Goal: Task Accomplishment & Management: Complete application form

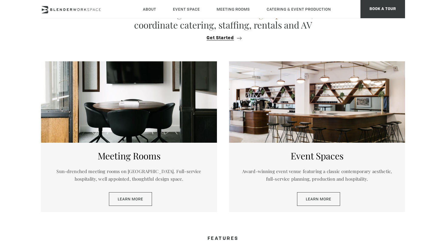
scroll to position [268, 0]
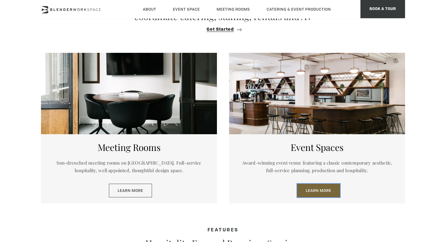
click at [319, 190] on link "Learn More" at bounding box center [318, 190] width 43 height 14
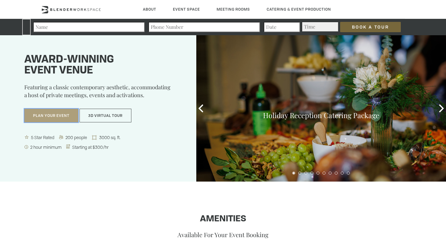
click at [64, 118] on button "Plan Your Event" at bounding box center [51, 116] width 54 height 14
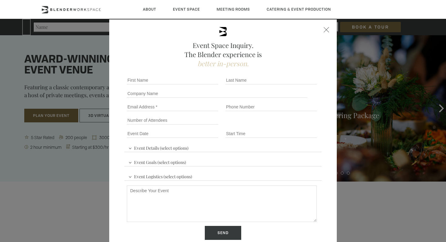
click at [76, 178] on div "Event Space Inquiry. The Blender experience is better in-person. Event Details …" at bounding box center [223, 121] width 446 height 242
click at [327, 30] on div at bounding box center [326, 29] width 5 height 5
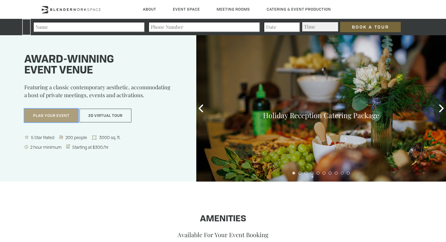
click at [44, 121] on button "Plan Your Event" at bounding box center [51, 116] width 54 height 14
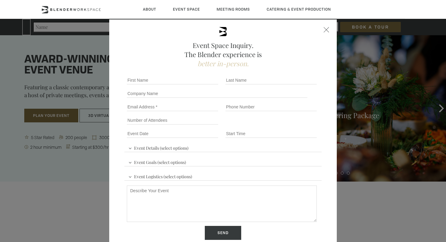
click at [127, 149] on span "Event Details (select options)" at bounding box center [158, 147] width 63 height 9
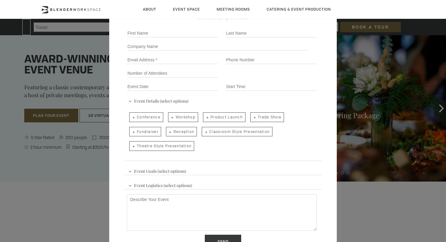
scroll to position [48, 0]
click at [44, 177] on div "Event Space Inquiry. The Blender experience is better in-person. Event Details …" at bounding box center [223, 121] width 446 height 242
click at [82, 204] on div "Event Space Inquiry. The Blender experience is better in-person. Event Details …" at bounding box center [223, 121] width 446 height 242
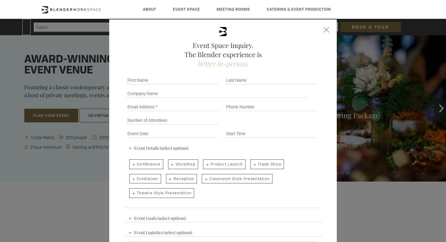
click at [326, 27] on div "Event Space Inquiry. The Blender experience is better in-person. Event Details …" at bounding box center [222, 176] width 227 height 315
click at [326, 31] on div at bounding box center [326, 29] width 5 height 5
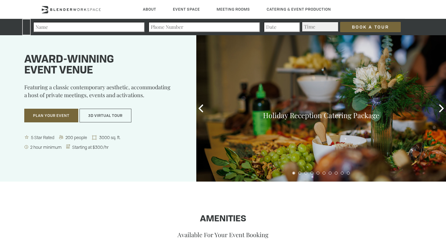
click at [157, 58] on h1 "Award-winning event venue" at bounding box center [102, 65] width 157 height 22
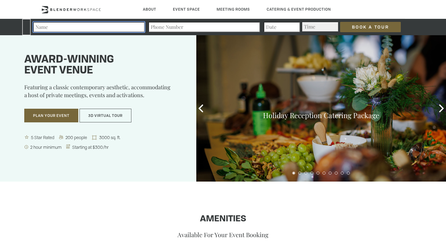
click at [102, 29] on input "Your name" at bounding box center [89, 27] width 112 height 10
type input "[PERSON_NAME]"
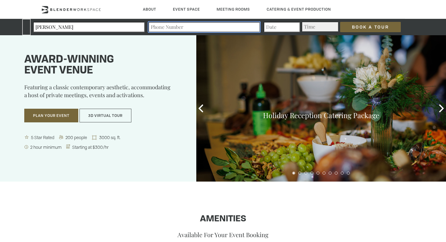
click at [166, 32] on input "Contact form" at bounding box center [204, 27] width 112 height 10
type input "632467210"
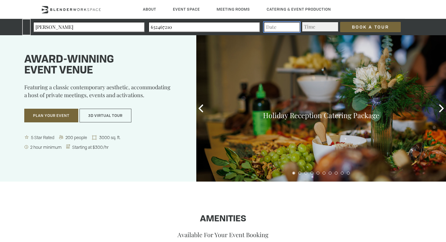
click at [283, 28] on input "Event date - Format mm/dd/yyyy" at bounding box center [281, 27] width 36 height 10
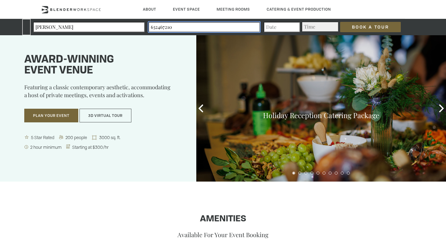
click at [186, 30] on input "632467210" at bounding box center [204, 27] width 112 height 10
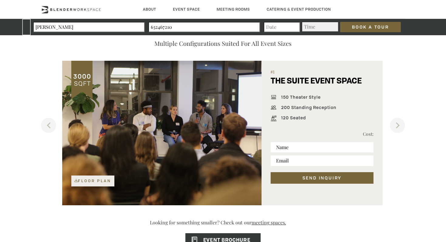
scroll to position [376, 0]
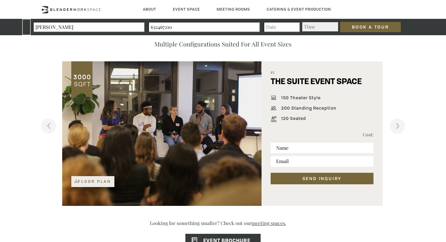
click at [280, 74] on span "#1" at bounding box center [321, 73] width 103 height 7
click at [396, 126] on button "Next" at bounding box center [397, 125] width 15 height 15
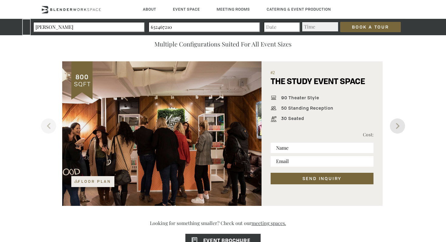
click at [396, 126] on button "Next" at bounding box center [397, 125] width 15 height 15
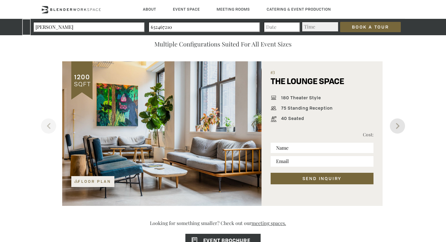
click at [396, 126] on button "Next" at bounding box center [397, 125] width 15 height 15
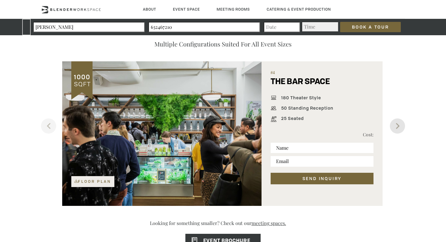
click at [396, 126] on button "Next" at bounding box center [397, 125] width 15 height 15
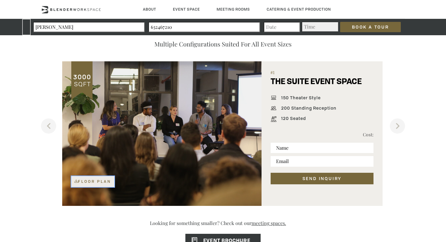
click at [103, 182] on link "Floor Plan" at bounding box center [92, 181] width 43 height 11
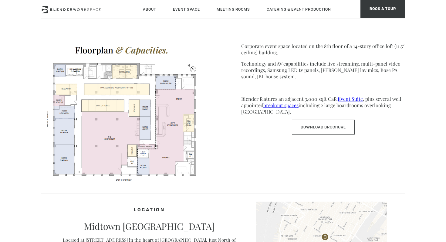
scroll to position [311, 0]
click at [244, 137] on div "SPACE FEATURES Corporate event space located on the 8th floor of a 14-story off…" at bounding box center [323, 102] width 164 height 163
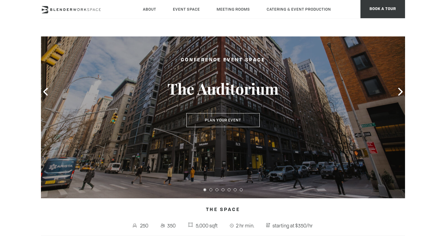
scroll to position [0, 0]
